Goal: Navigation & Orientation: Find specific page/section

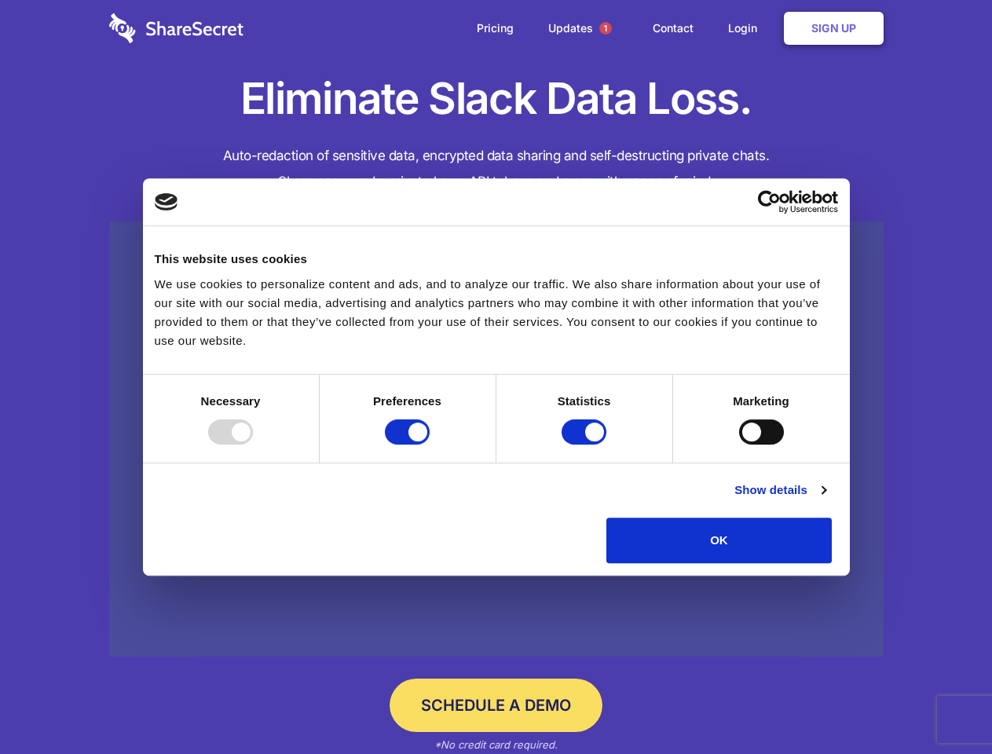
click at [253, 445] on div at bounding box center [230, 431] width 45 height 25
click at [430, 445] on input "Preferences" at bounding box center [407, 431] width 45 height 25
checkbox input "false"
click at [586, 445] on input "Statistics" at bounding box center [584, 431] width 45 height 25
checkbox input "false"
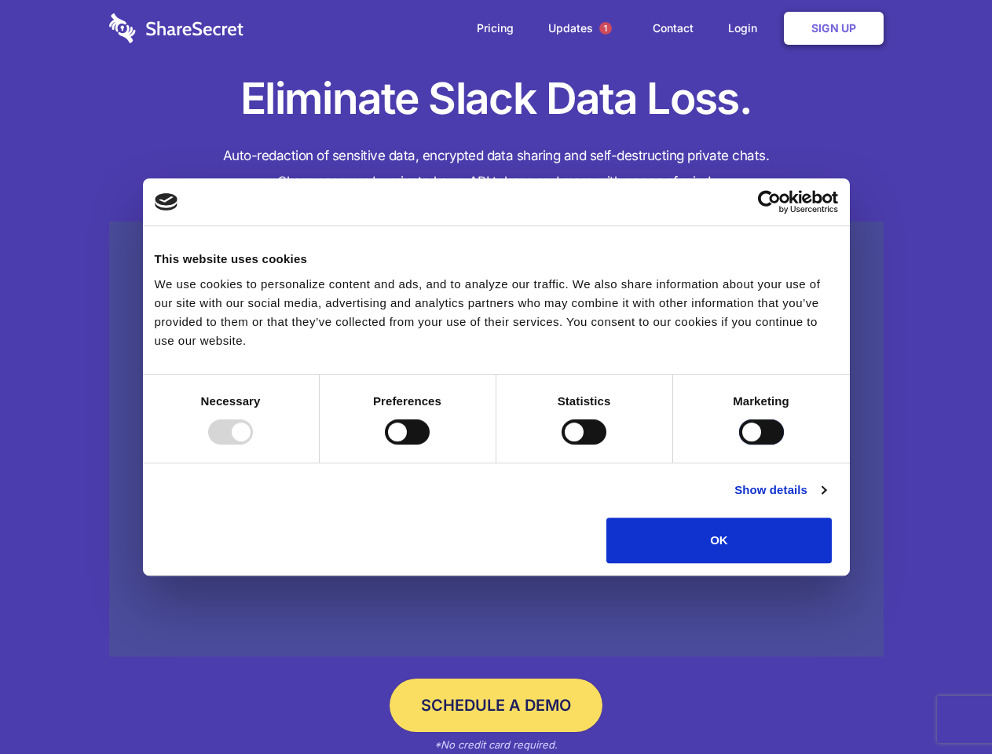
click at [739, 445] on input "Marketing" at bounding box center [761, 431] width 45 height 25
checkbox input "true"
click at [826, 500] on link "Show details" at bounding box center [779, 490] width 91 height 19
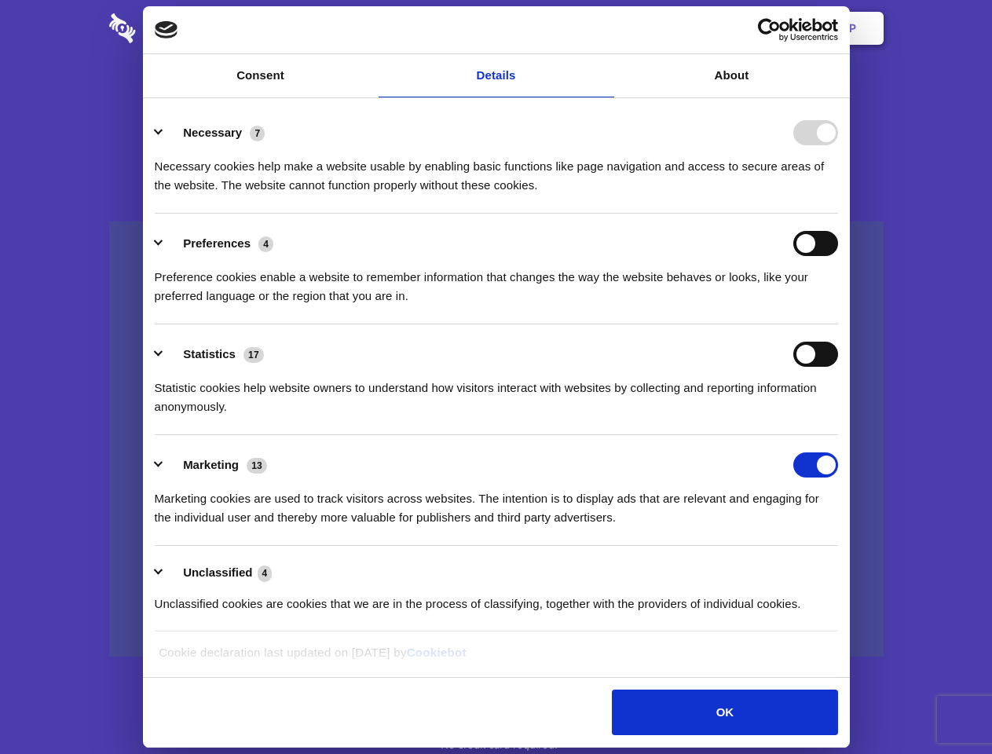
click at [838, 214] on li "Necessary 7 Necessary cookies help make a website usable by enabling basic func…" at bounding box center [496, 158] width 683 height 111
click at [605, 28] on span "1" at bounding box center [605, 28] width 13 height 13
